Goal: Use online tool/utility: Use online tool/utility

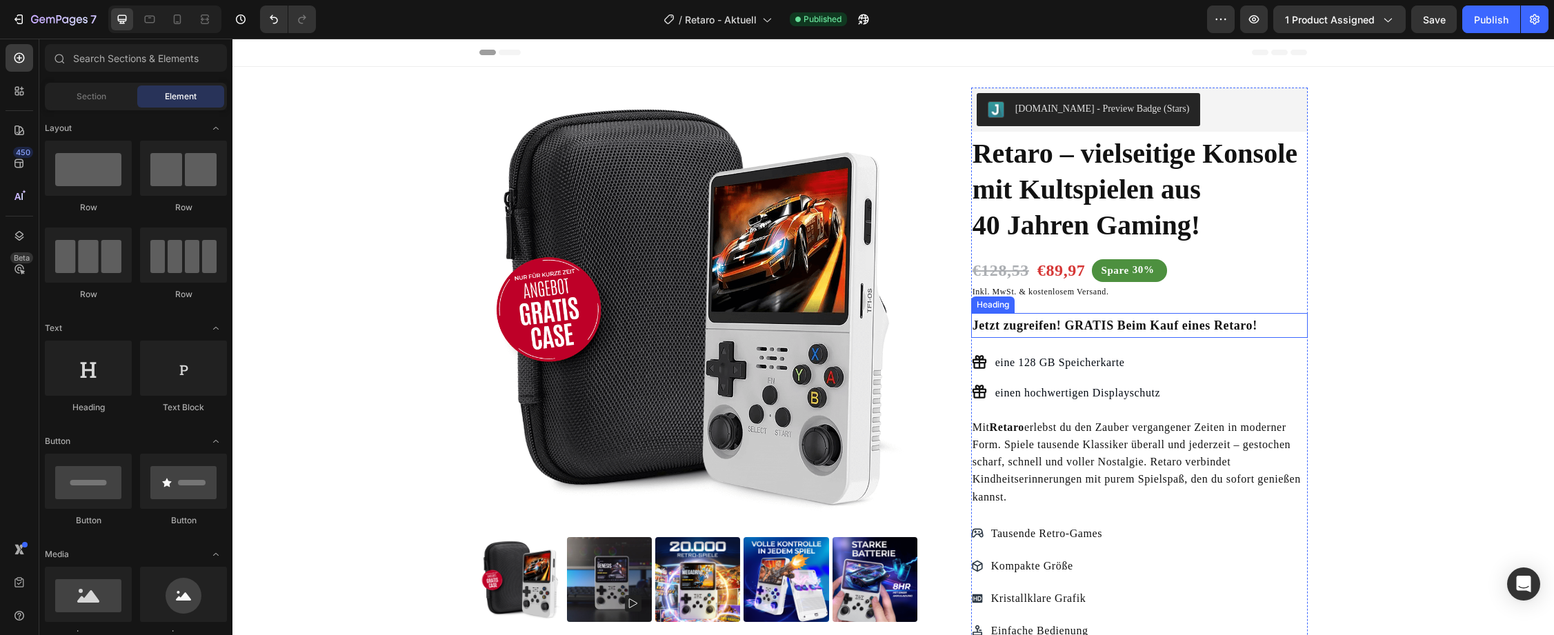
click at [1044, 328] on h2 "Jetzt zugreifen! GRATIS Beim Kauf eines Retaro!" at bounding box center [1139, 325] width 337 height 25
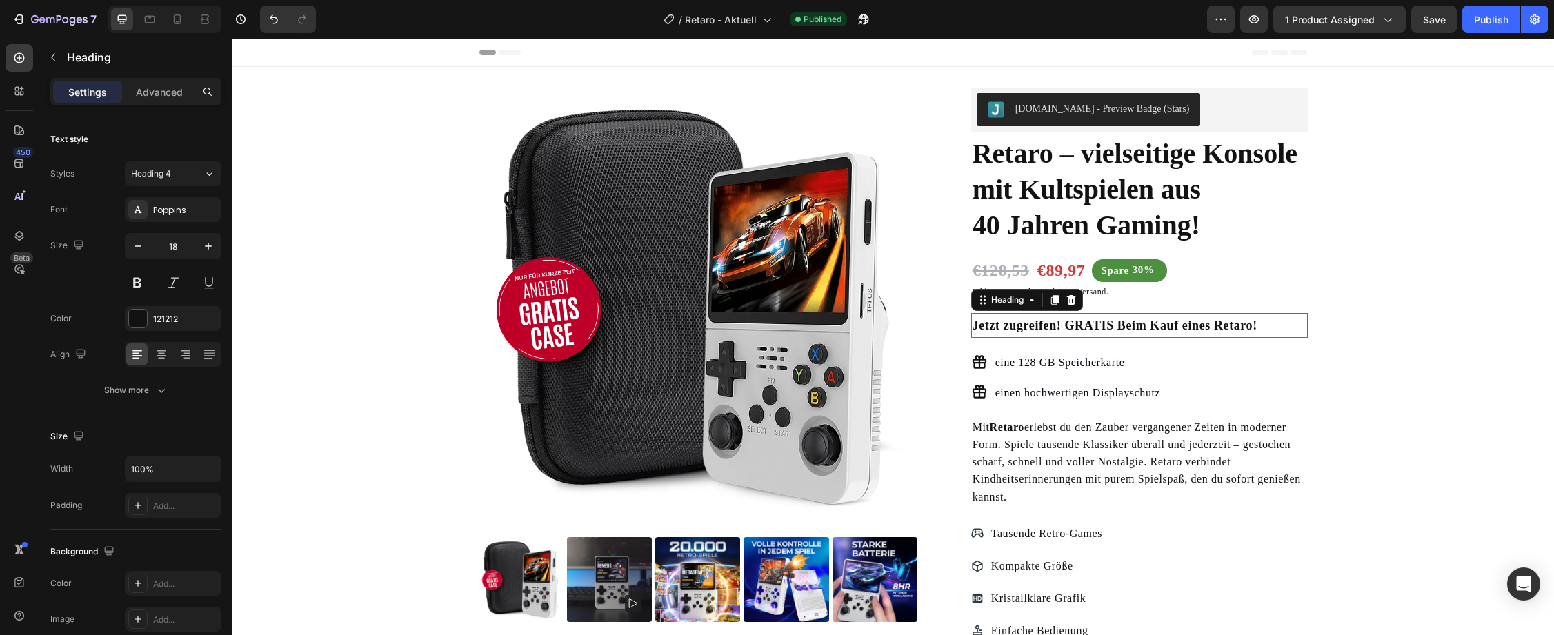
click at [1044, 328] on h2 "Jetzt zugreifen! GRATIS Beim Kauf eines Retaro!" at bounding box center [1139, 325] width 337 height 25
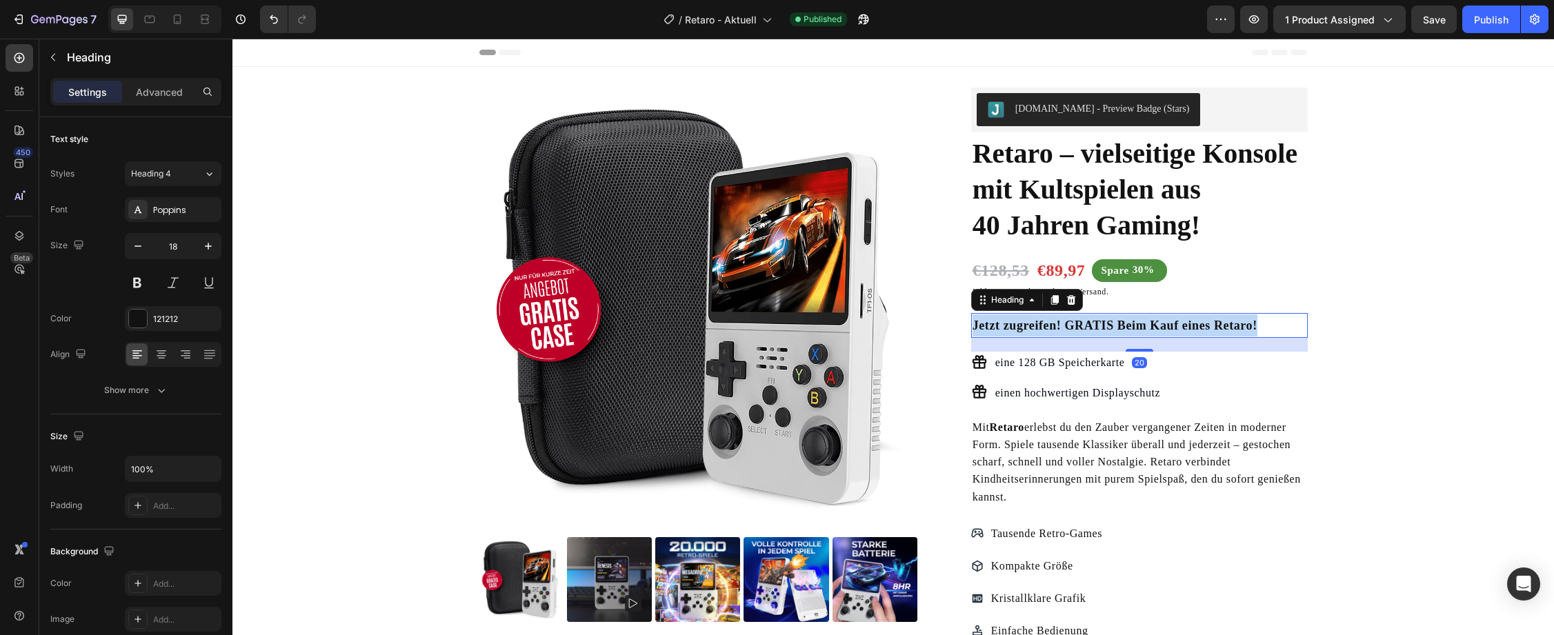
click at [1044, 328] on p "Jetzt zugreifen! GRATIS Beim Kauf eines Retaro!" at bounding box center [1140, 326] width 334 height 22
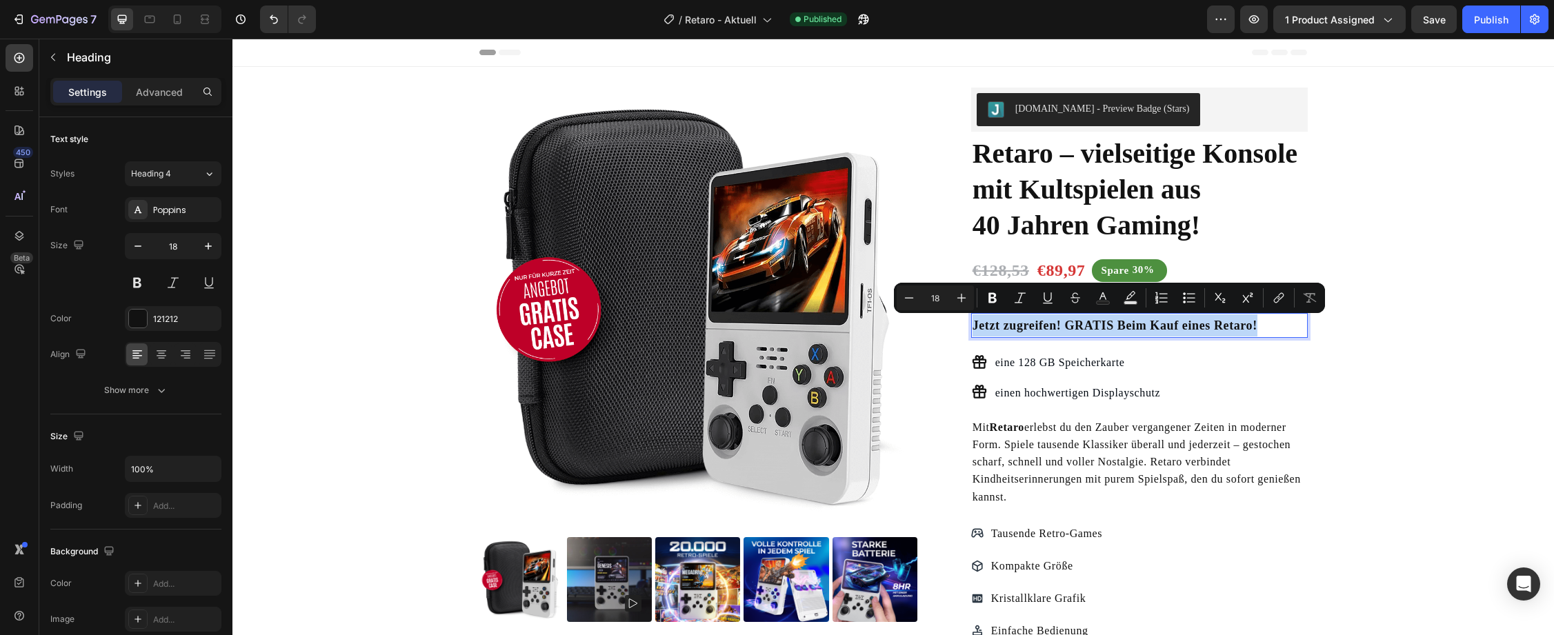
click at [1109, 317] on p "Jetzt zugreifen! GRATIS Beim Kauf eines Retaro!" at bounding box center [1140, 326] width 334 height 22
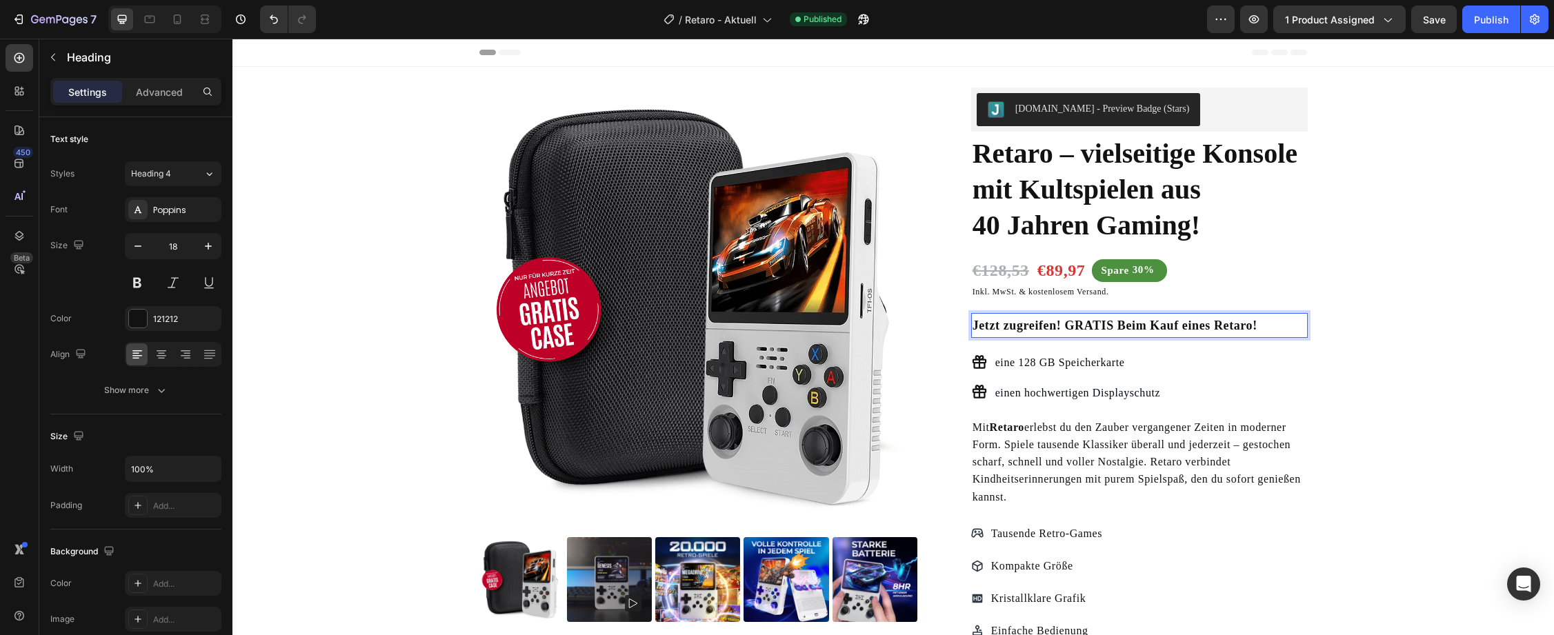
click at [1111, 330] on p "Jetzt zugreifen! GRATIS Beim Kauf eines Retaro!" at bounding box center [1140, 326] width 334 height 22
drag, startPoint x: 1111, startPoint y: 330, endPoint x: 1061, endPoint y: 328, distance: 49.7
click at [1061, 328] on p "Jetzt zugreifen! GRATIS Beim Kauf eines Retaro!" at bounding box center [1140, 326] width 334 height 22
